Goal: Check status: Check status

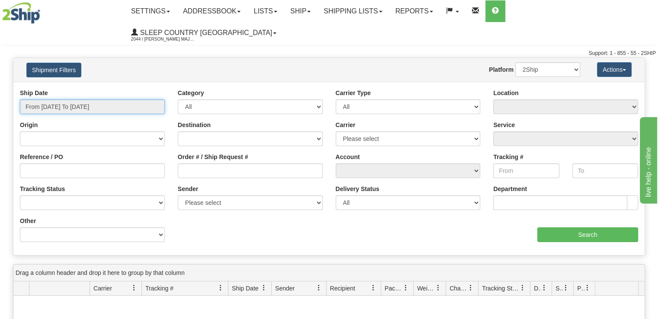
click at [100, 99] on input "From [DATE] To [DATE]" at bounding box center [92, 106] width 145 height 15
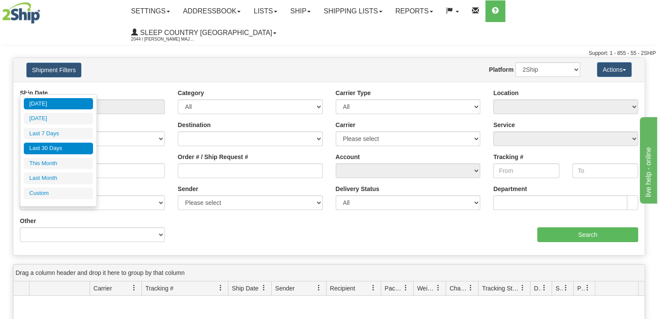
click at [67, 150] on li "Last 30 Days" at bounding box center [58, 149] width 69 height 12
type input "From [DATE] To [DATE]"
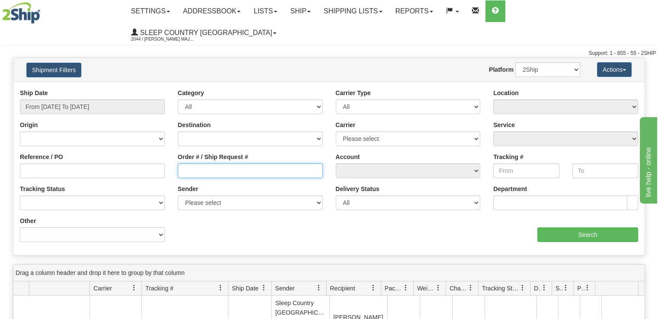
click at [211, 163] on input "Order # / Ship Request #" at bounding box center [250, 170] width 145 height 15
paste input "9000I124689"
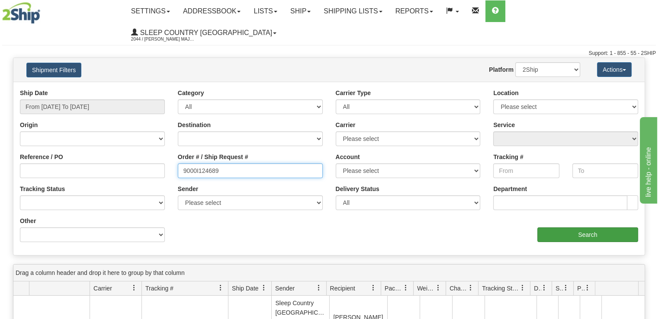
type input "9000I124689"
click at [573, 227] on input "Search" at bounding box center [587, 234] width 101 height 15
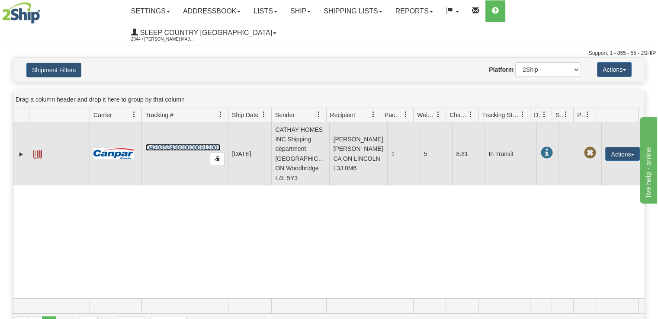
click at [173, 144] on link "D420352430000000912001" at bounding box center [182, 147] width 75 height 7
